Goal: Check status: Check status

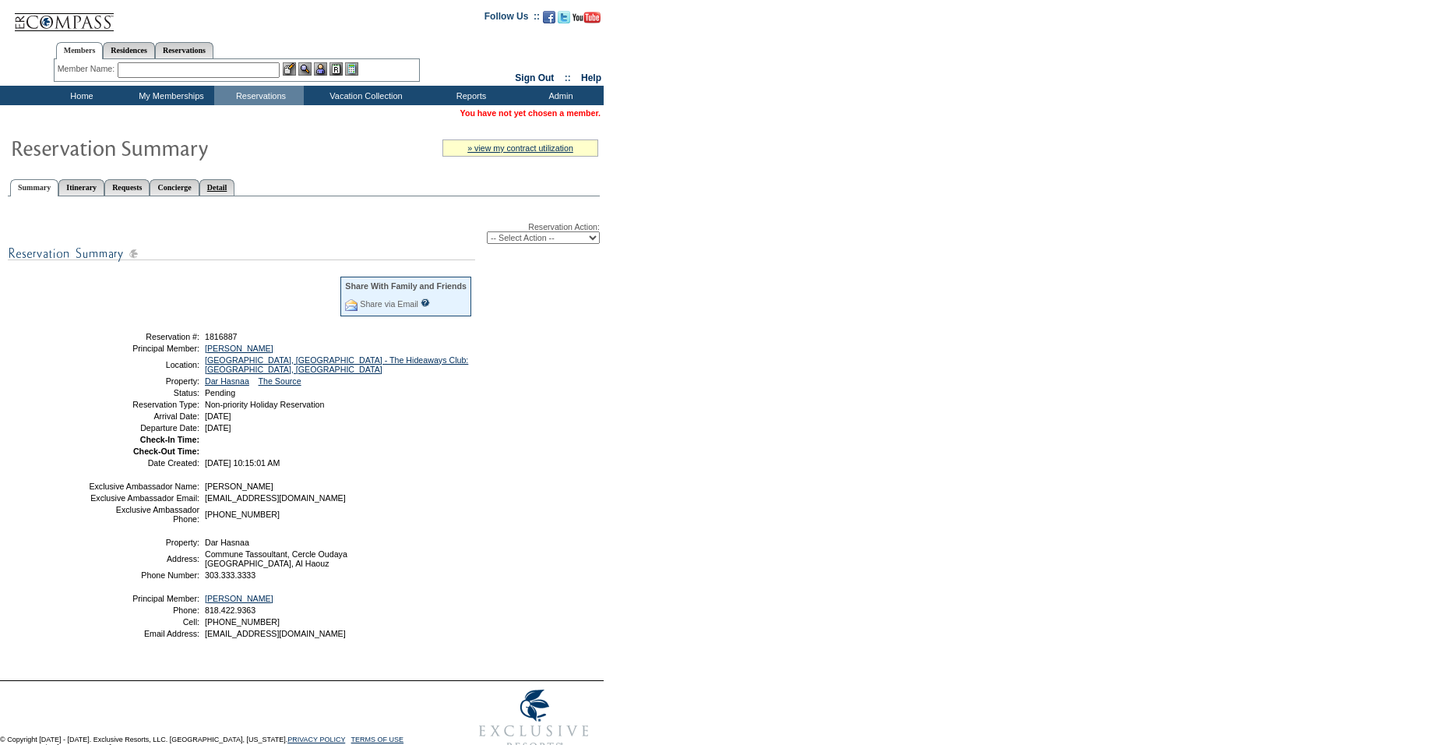
click at [235, 189] on link "Detail" at bounding box center [217, 187] width 36 height 16
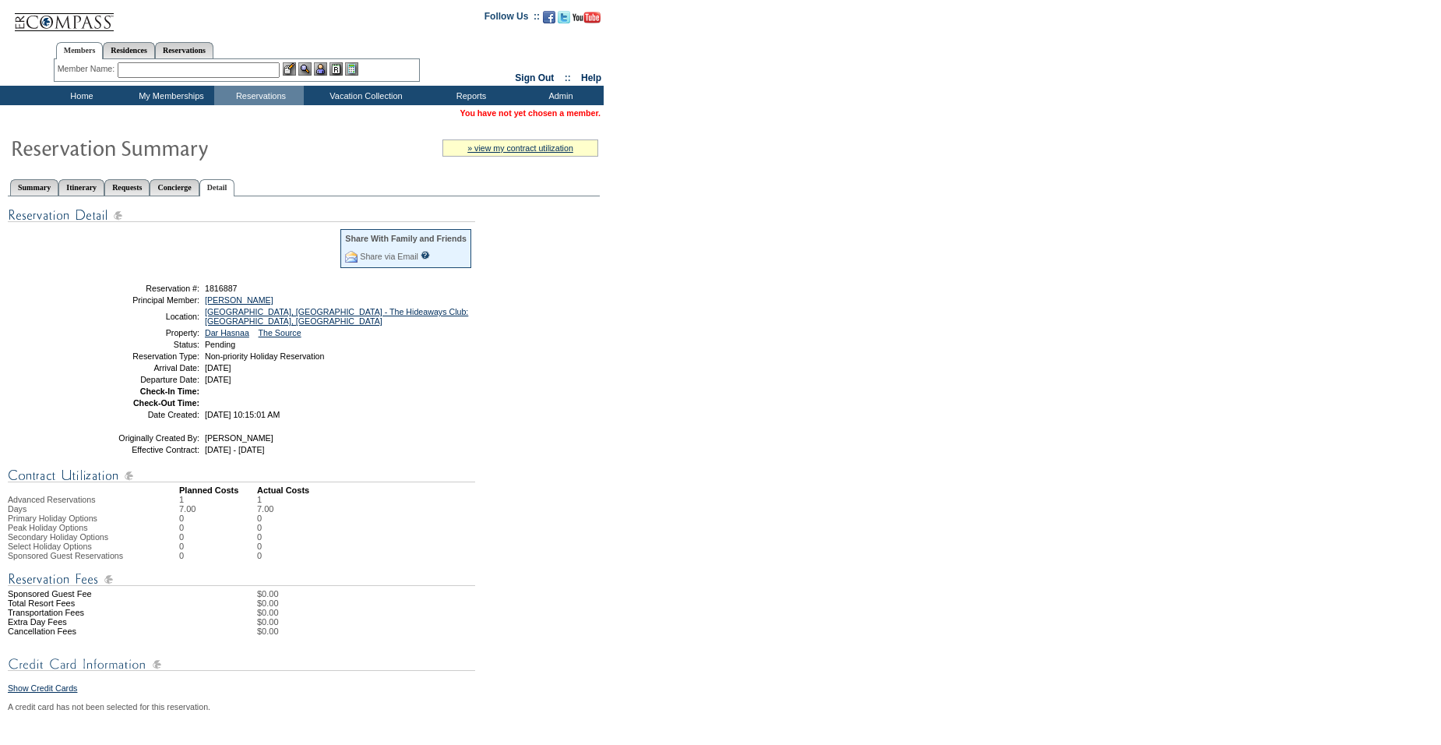
click at [192, 69] on input "text" at bounding box center [199, 70] width 162 height 16
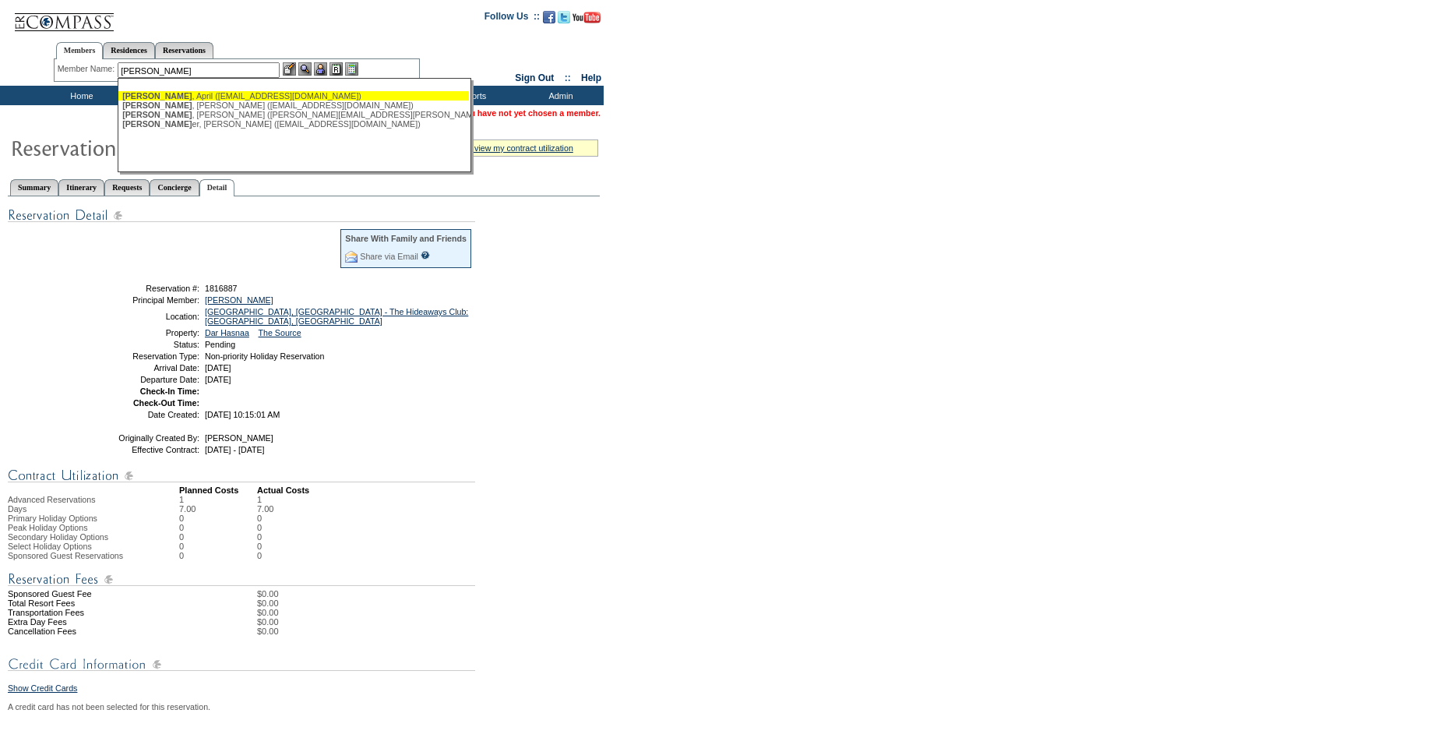
click at [165, 97] on div "Buhl , April (aprilssbp@gmail.com)" at bounding box center [293, 95] width 343 height 9
type input "Buhl, April (aprilssbp@gmail.com)"
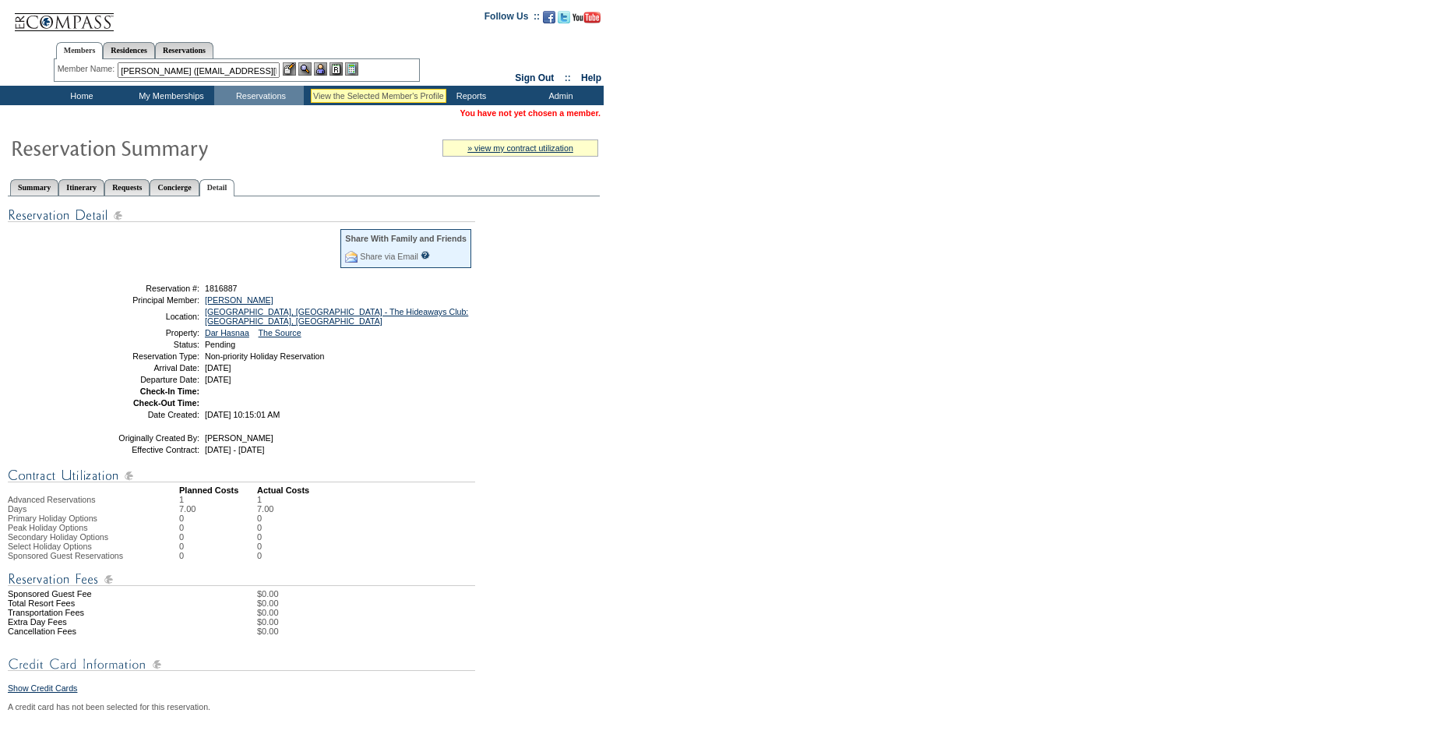
click at [311, 70] on img at bounding box center [304, 68] width 13 height 13
